Goal: Task Accomplishment & Management: Manage account settings

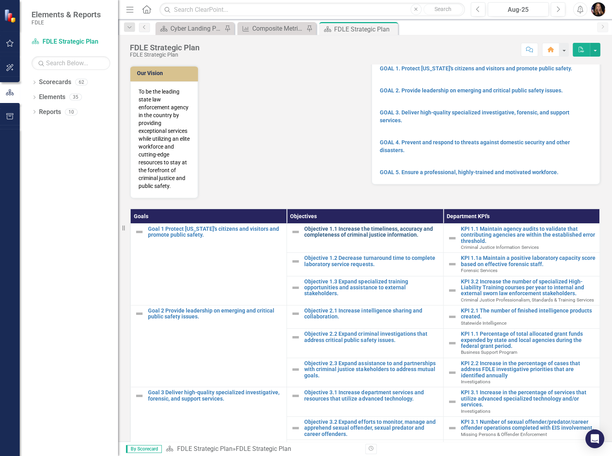
click at [351, 230] on link "Objective 1.1 Increase the timeliness, accuracy and completeness of criminal ju…" at bounding box center [371, 232] width 135 height 12
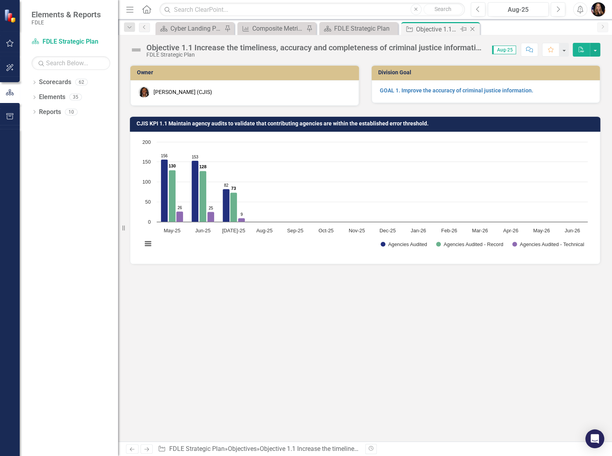
click at [471, 26] on icon "Close" at bounding box center [472, 29] width 8 height 6
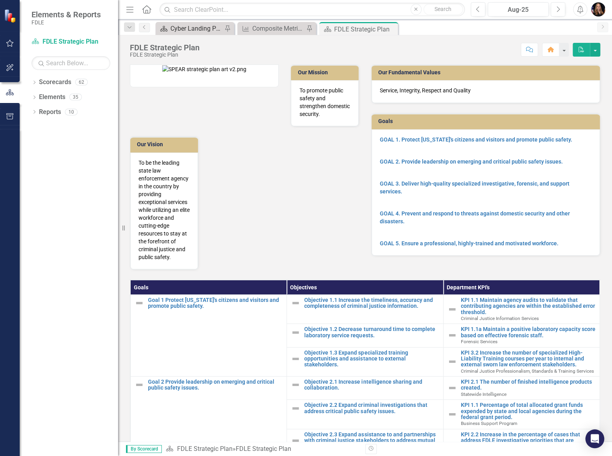
click at [192, 28] on div "Cyber Landing Page" at bounding box center [196, 29] width 52 height 10
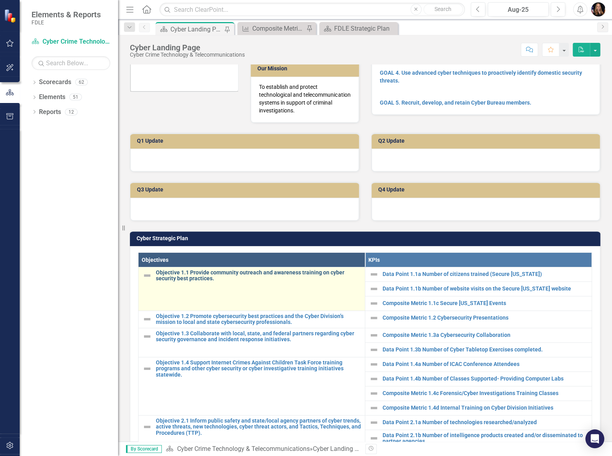
scroll to position [63, 0]
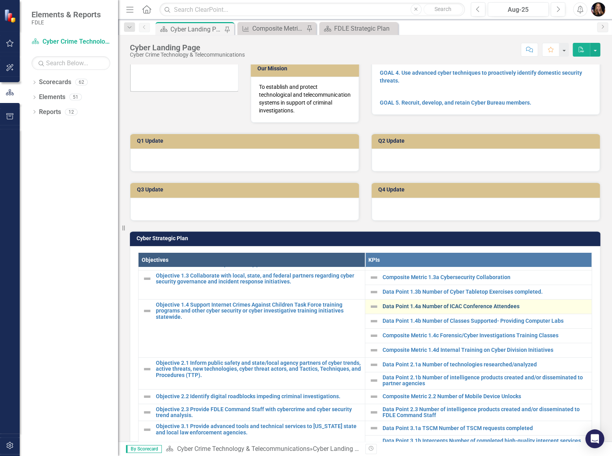
click at [384, 304] on link "Data Point 1.4a Number of ICAC Conference Attendees" at bounding box center [484, 307] width 205 height 6
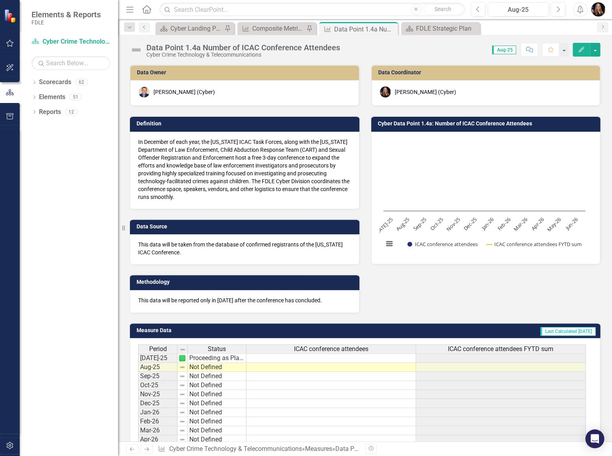
click at [307, 358] on td at bounding box center [331, 358] width 170 height 9
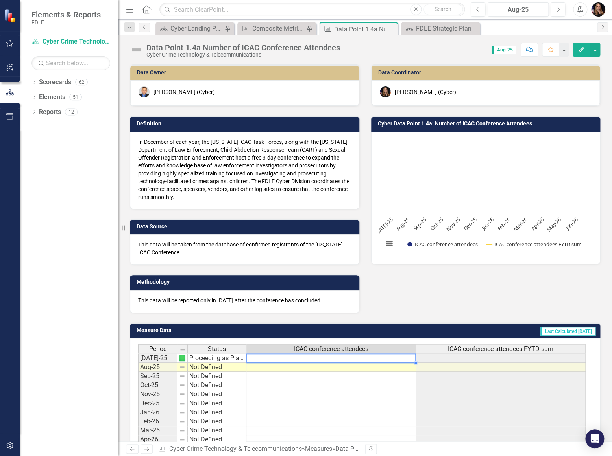
click at [307, 358] on td at bounding box center [331, 358] width 170 height 9
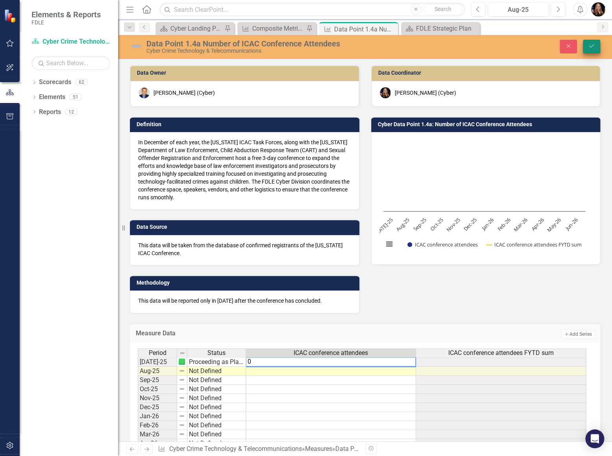
type textarea "0"
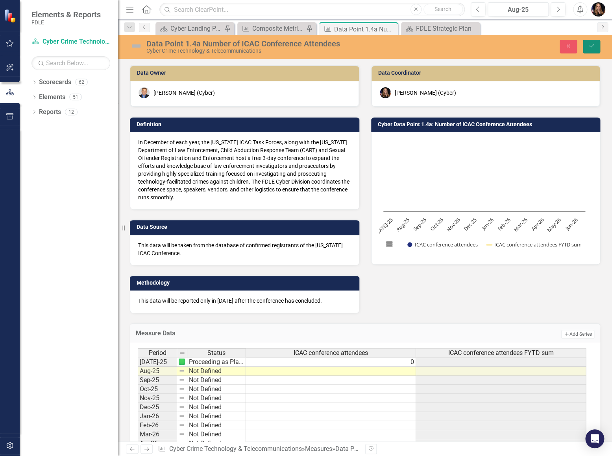
click at [594, 47] on icon "Save" at bounding box center [591, 46] width 7 height 6
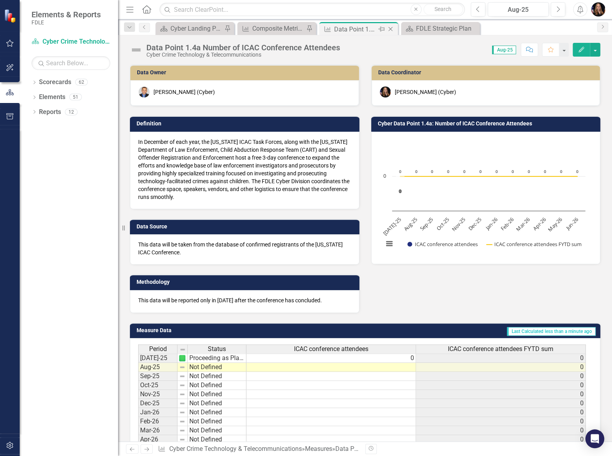
click at [389, 28] on icon "Close" at bounding box center [390, 29] width 8 height 6
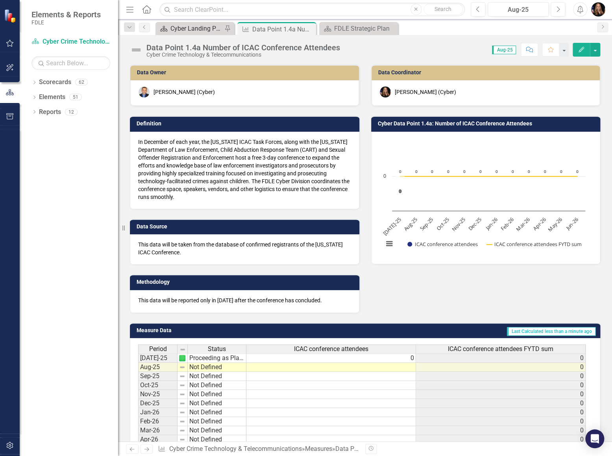
click at [194, 27] on div "Cyber Landing Page" at bounding box center [196, 29] width 52 height 10
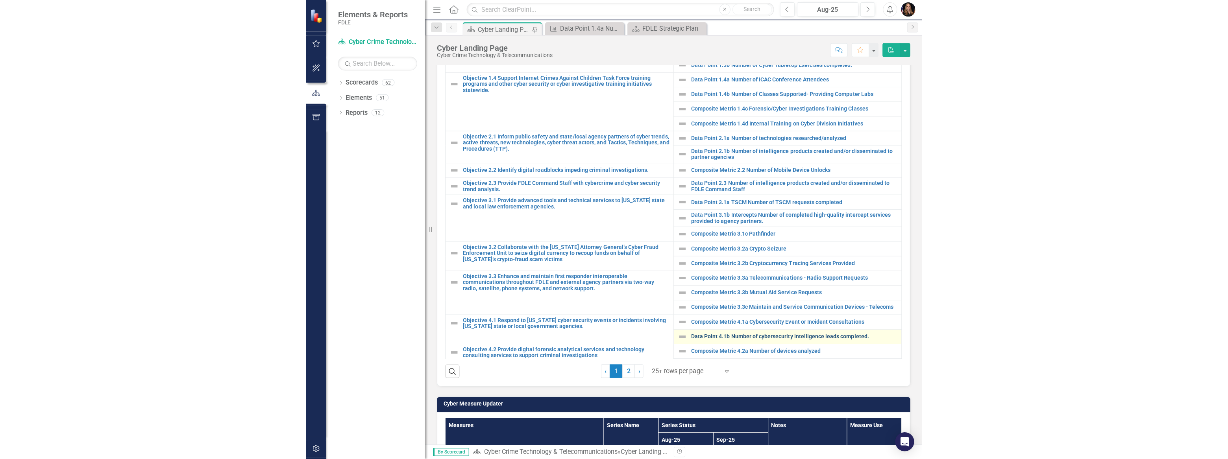
scroll to position [28, 0]
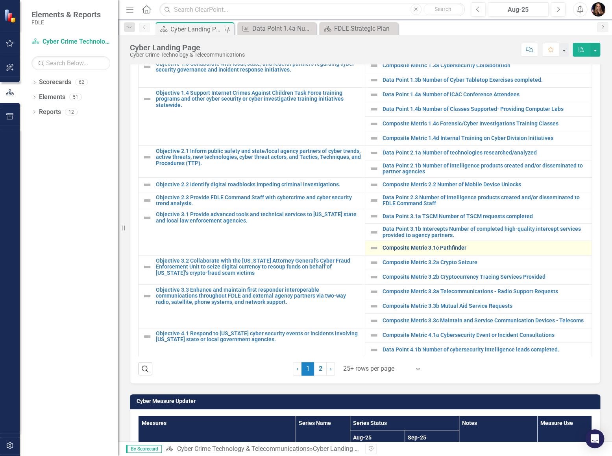
click at [410, 247] on link "Composite Metric 3.1c Pathfinder" at bounding box center [484, 248] width 205 height 6
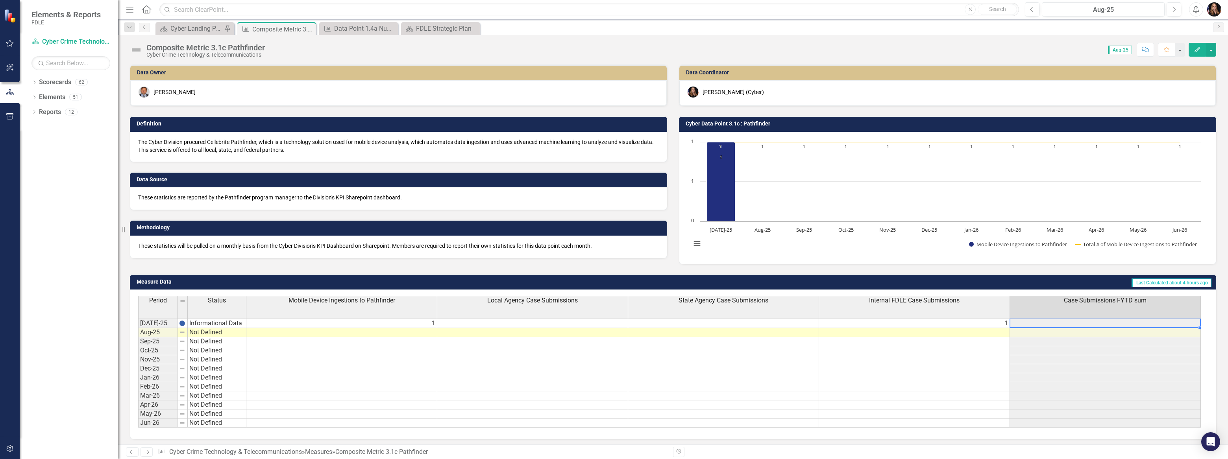
click at [611, 325] on td at bounding box center [1105, 323] width 191 height 9
click at [609, 319] on td at bounding box center [532, 323] width 191 height 9
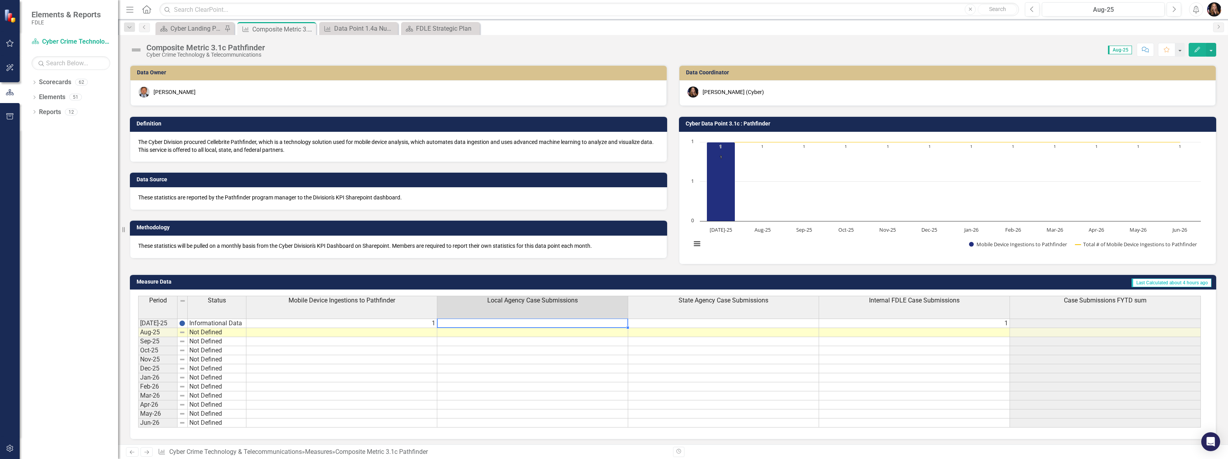
click at [609, 320] on td at bounding box center [532, 323] width 191 height 9
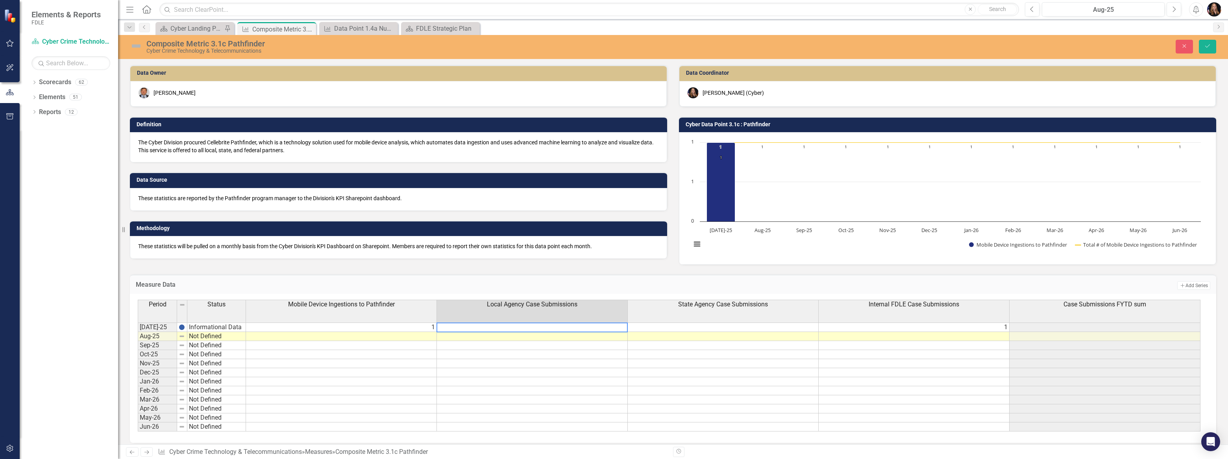
click at [610, 322] on th "Local Agency Case Submissions" at bounding box center [532, 311] width 191 height 23
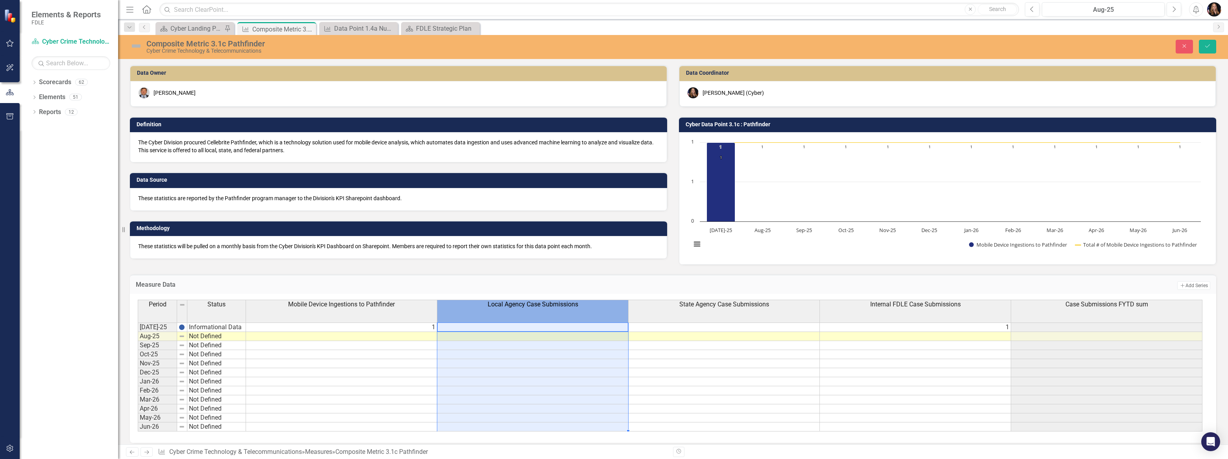
click at [609, 325] on td at bounding box center [532, 327] width 191 height 9
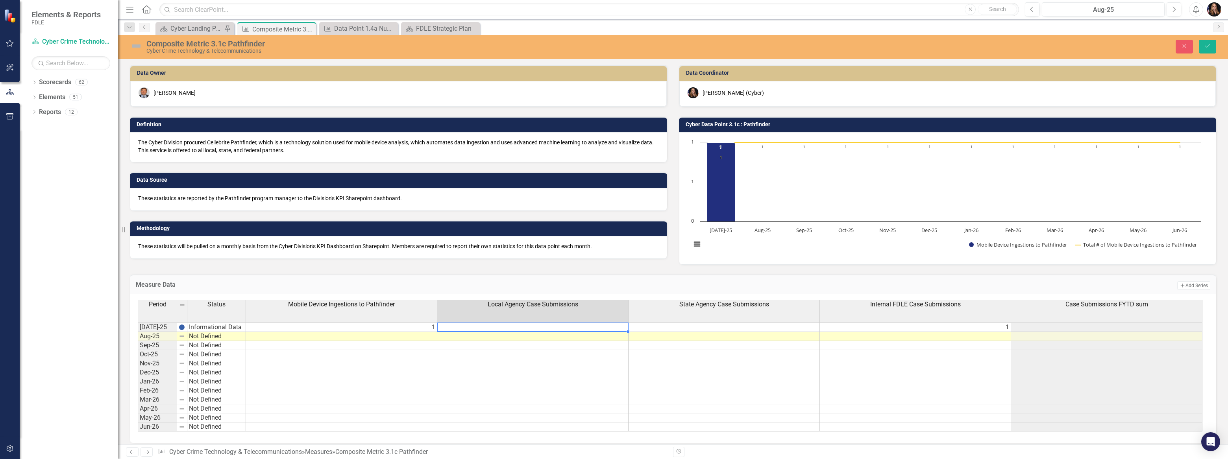
click at [609, 325] on td at bounding box center [532, 327] width 191 height 9
type textarea "0"
click at [611, 327] on td at bounding box center [723, 327] width 191 height 9
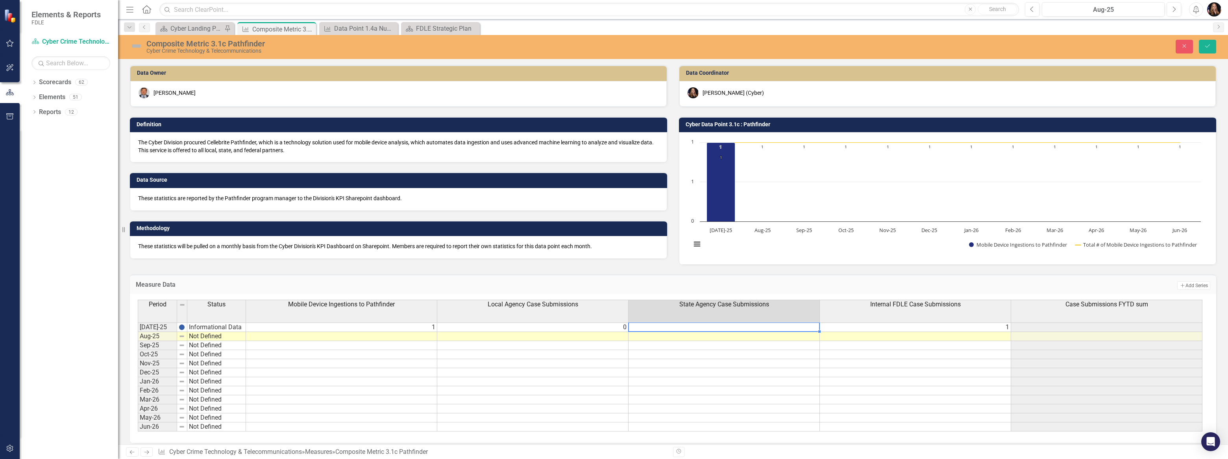
click at [611, 327] on td at bounding box center [723, 327] width 191 height 9
click at [611, 327] on td "1" at bounding box center [915, 327] width 191 height 9
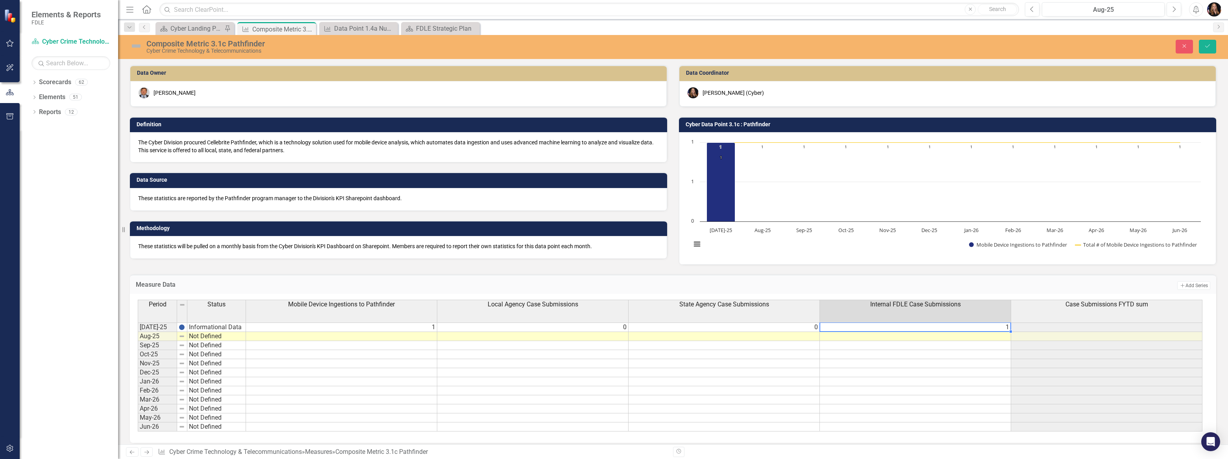
click at [611, 327] on td "1" at bounding box center [915, 327] width 191 height 9
type textarea "10"
click at [611, 375] on td at bounding box center [915, 372] width 191 height 9
click at [611, 329] on td "10" at bounding box center [915, 327] width 191 height 9
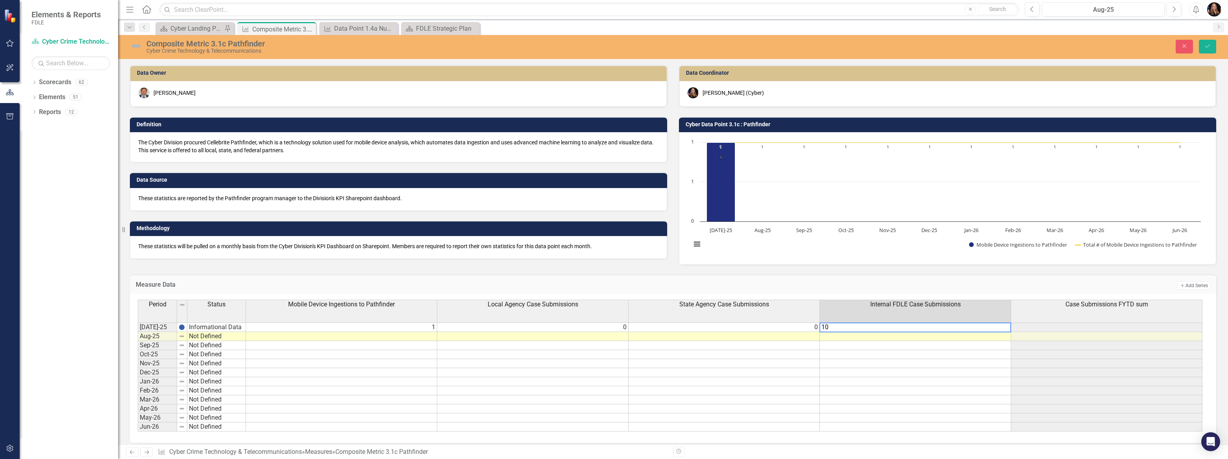
click at [611, 329] on textarea "10" at bounding box center [915, 328] width 192 height 10
type textarea "1"
type textarea "0"
click at [611, 392] on td at bounding box center [915, 390] width 191 height 9
click at [611, 46] on button "Save" at bounding box center [1207, 47] width 17 height 14
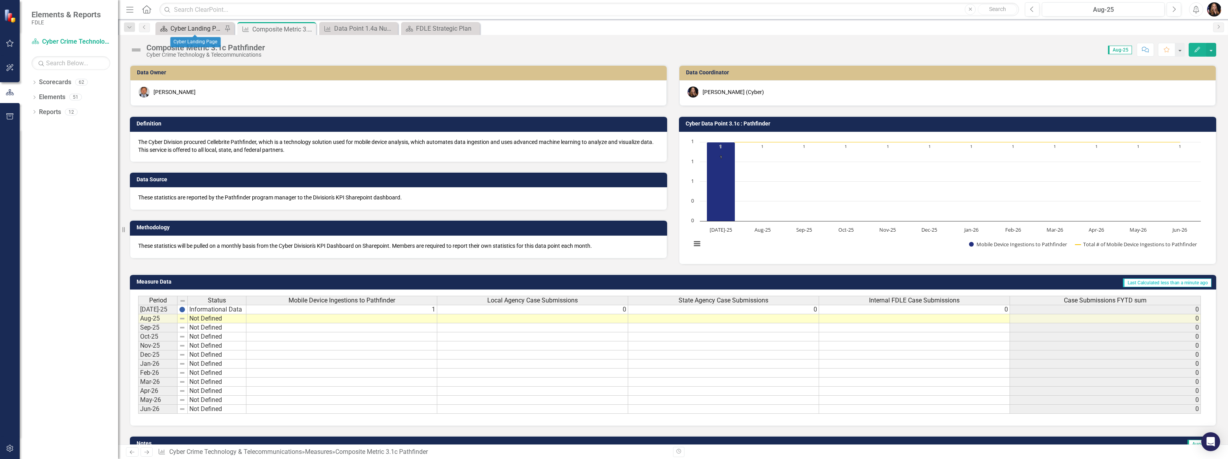
click at [188, 30] on div "Cyber Landing Page" at bounding box center [196, 29] width 52 height 10
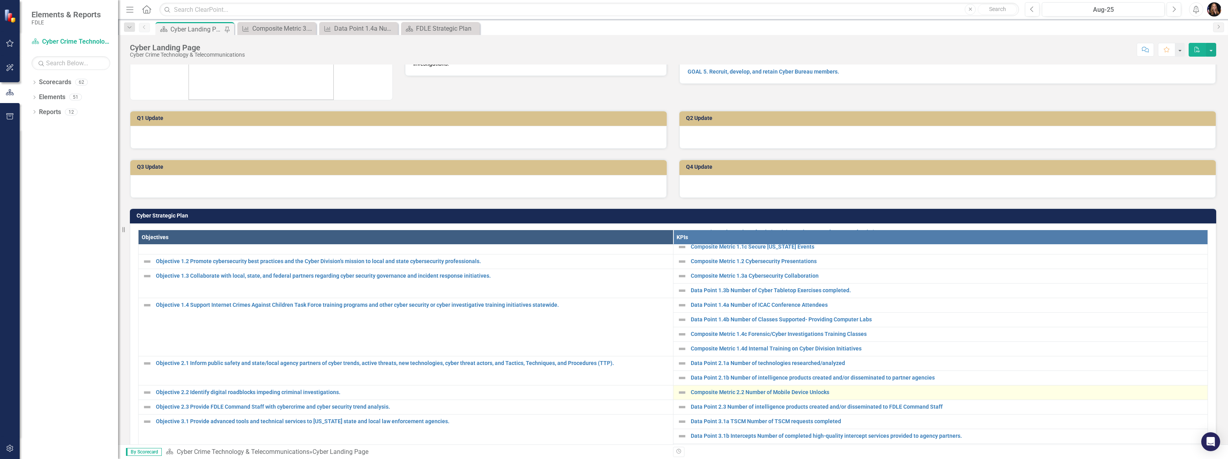
scroll to position [44, 0]
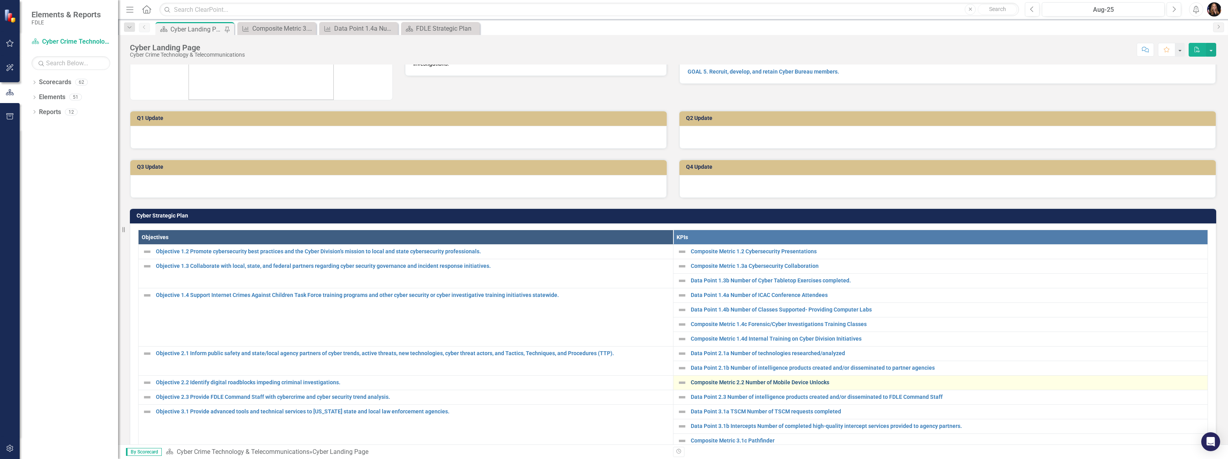
click at [611, 381] on link "Composite Metric 2.2 Number of Mobile Device Unlocks" at bounding box center [947, 383] width 513 height 6
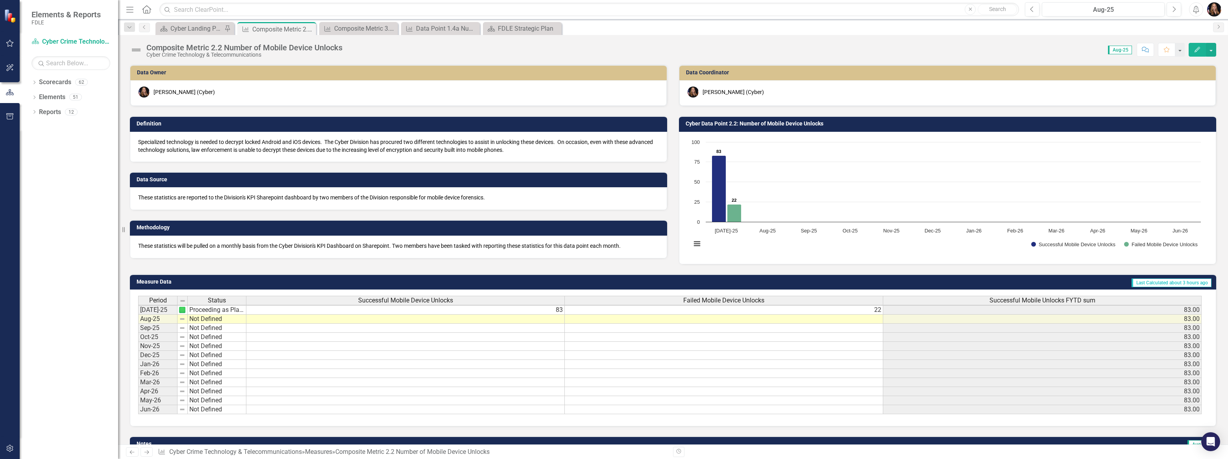
scroll to position [1, 0]
click at [544, 311] on td "83" at bounding box center [405, 309] width 318 height 9
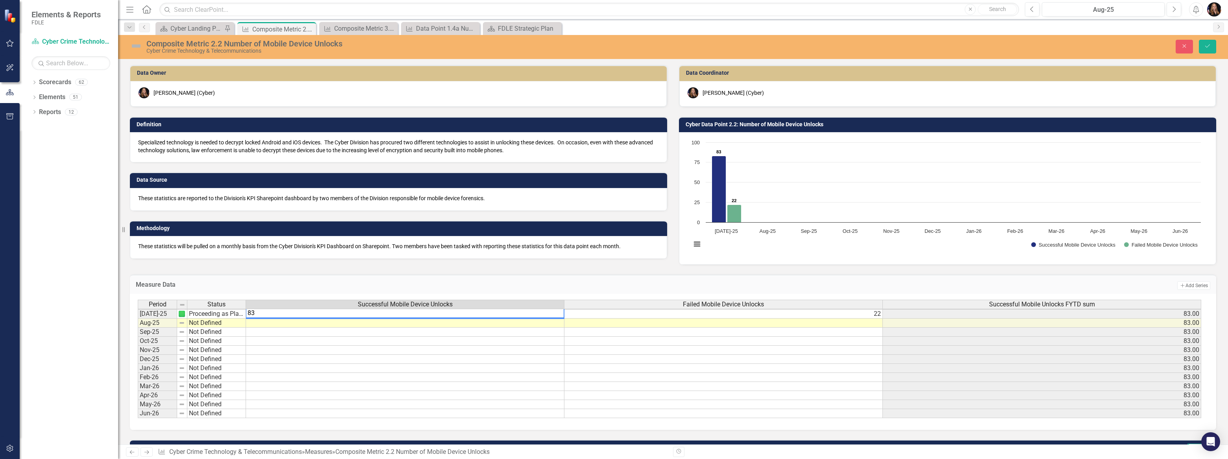
click at [549, 312] on textarea "83" at bounding box center [405, 313] width 319 height 10
click at [547, 312] on textarea "83" at bounding box center [405, 313] width 319 height 10
click at [611, 313] on td "22" at bounding box center [724, 313] width 319 height 9
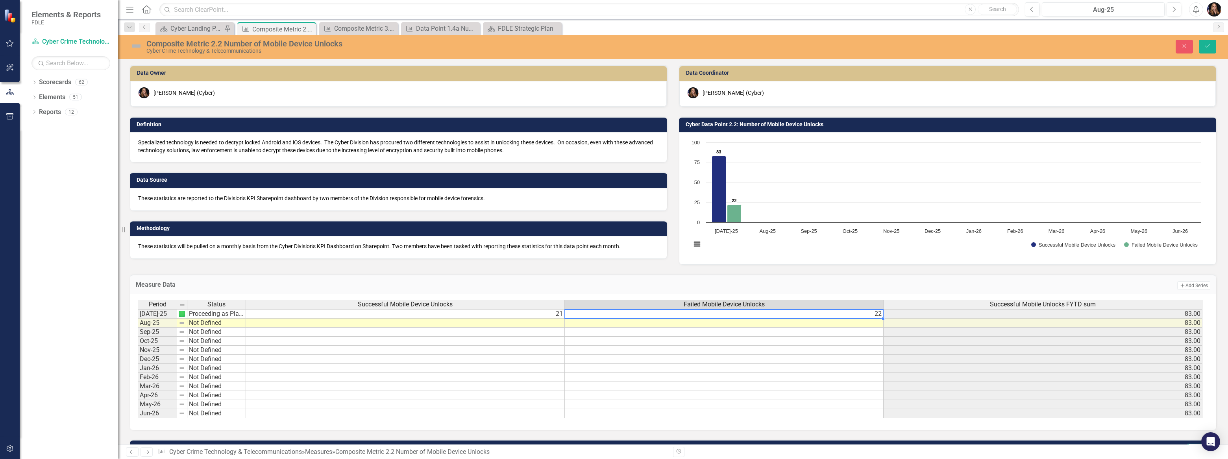
click at [611, 314] on td "22" at bounding box center [724, 313] width 319 height 9
type textarea "2"
type textarea "13"
click at [611, 360] on td at bounding box center [724, 359] width 319 height 9
click at [611, 42] on button "Save" at bounding box center [1207, 47] width 17 height 14
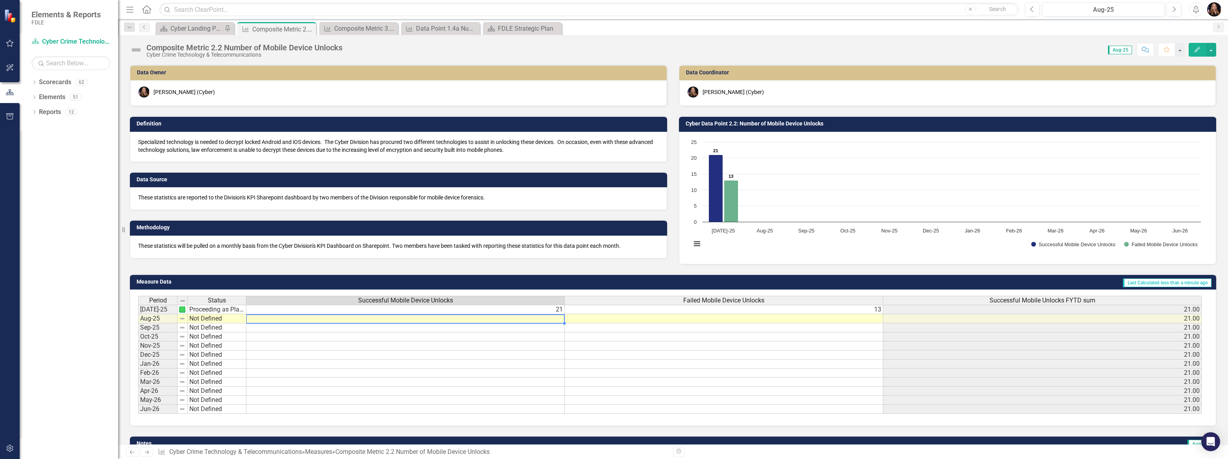
click at [559, 320] on td at bounding box center [405, 318] width 318 height 9
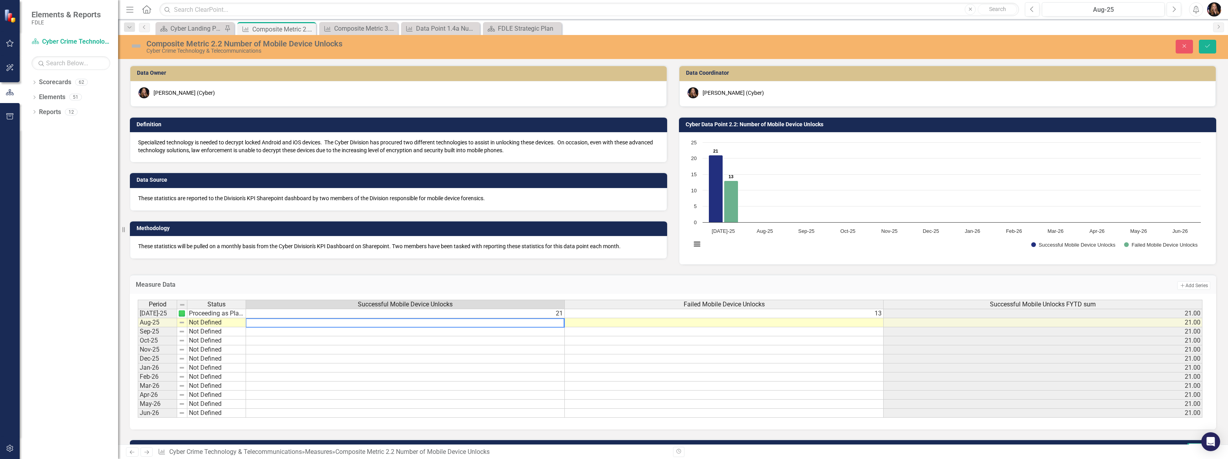
type textarea "21"
click at [554, 314] on td "21" at bounding box center [405, 313] width 319 height 9
click at [611, 43] on button "Save" at bounding box center [1207, 47] width 17 height 14
